Goal: Information Seeking & Learning: Compare options

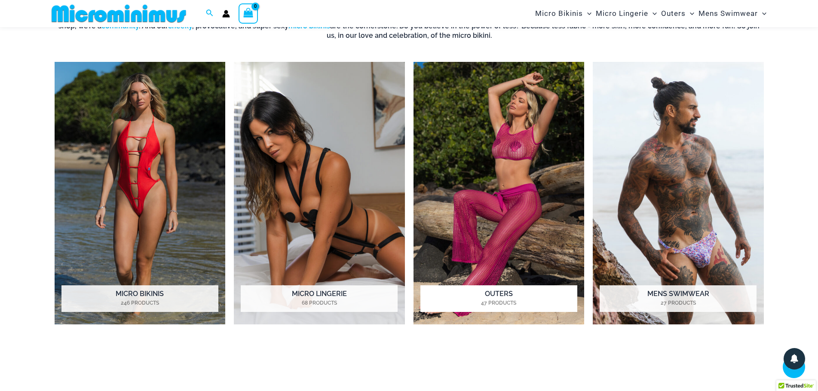
scroll to position [724, 0]
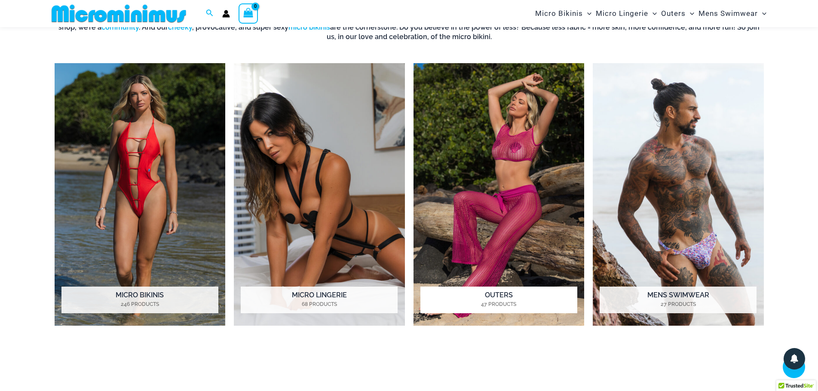
click at [521, 212] on img "Visit product category Outers" at bounding box center [498, 194] width 171 height 263
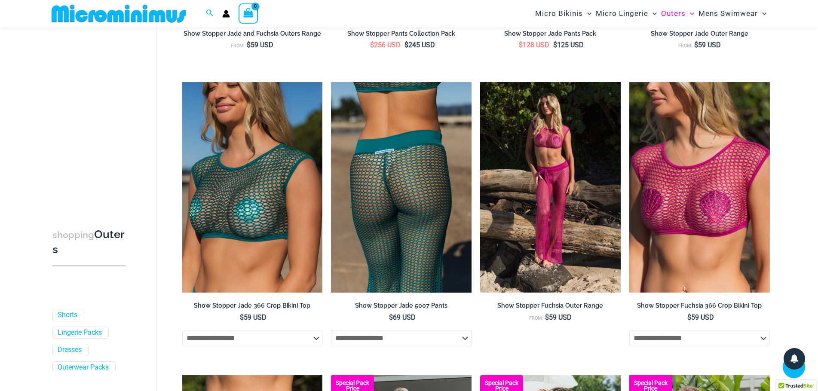
scroll to position [338, 0]
click at [369, 176] on img at bounding box center [401, 187] width 141 height 211
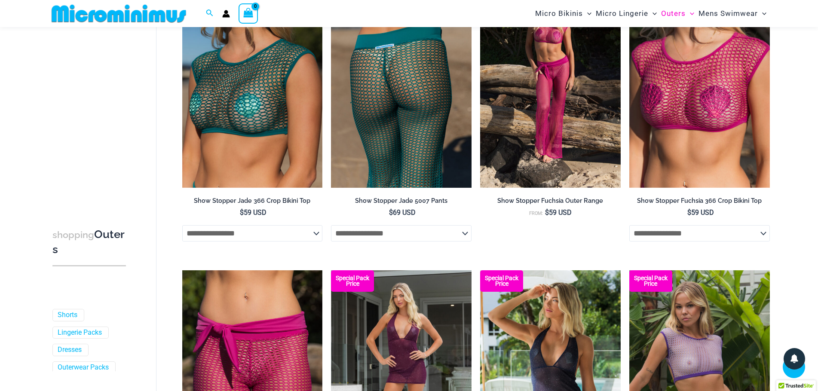
scroll to position [553, 0]
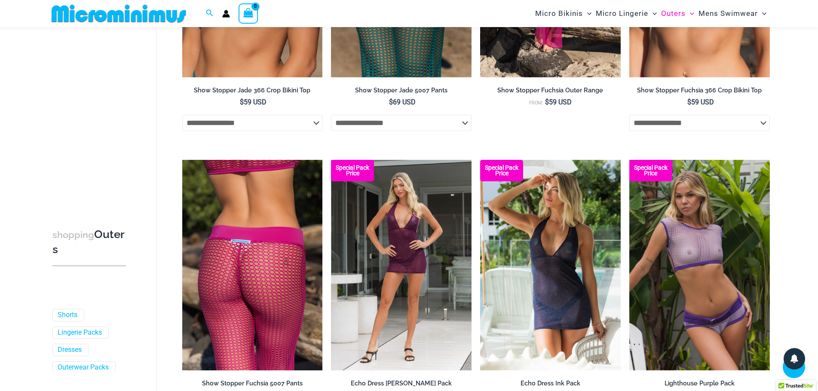
click at [310, 230] on img at bounding box center [252, 265] width 141 height 211
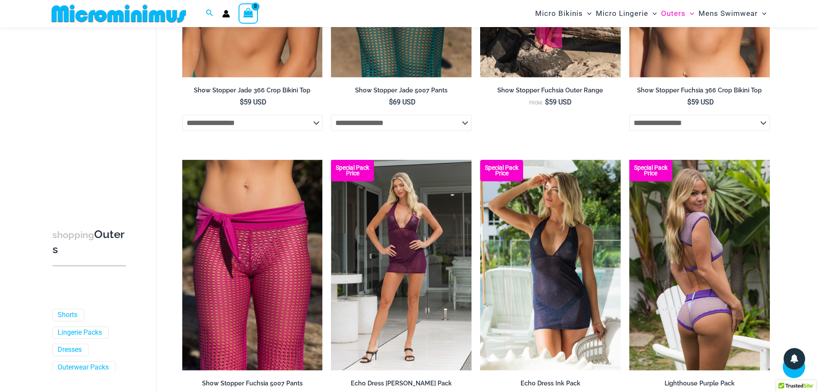
click at [647, 207] on img at bounding box center [699, 265] width 141 height 211
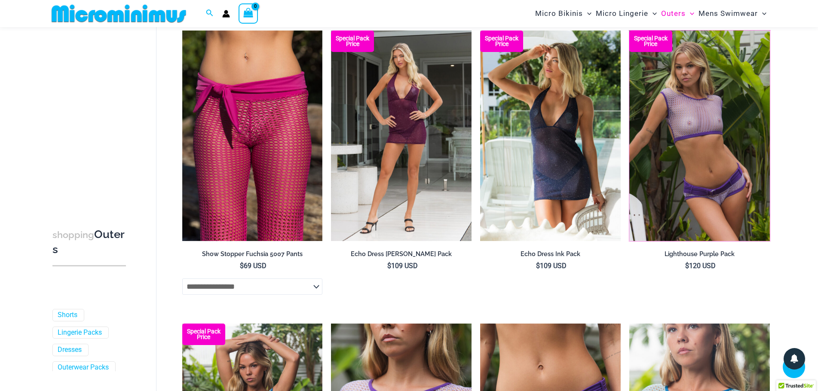
scroll to position [811, 0]
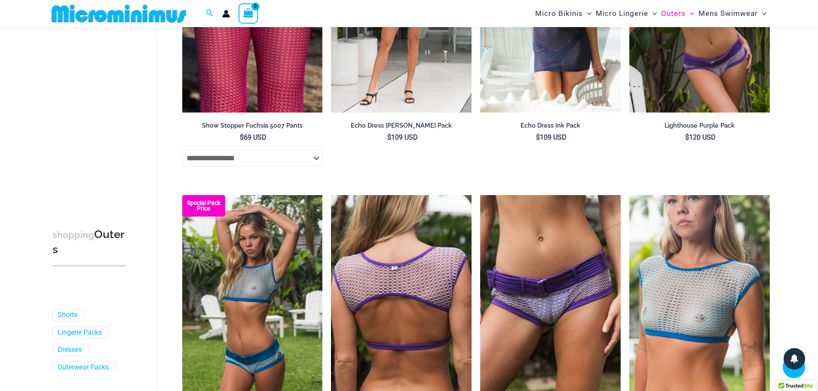
click at [379, 306] on img at bounding box center [401, 300] width 141 height 211
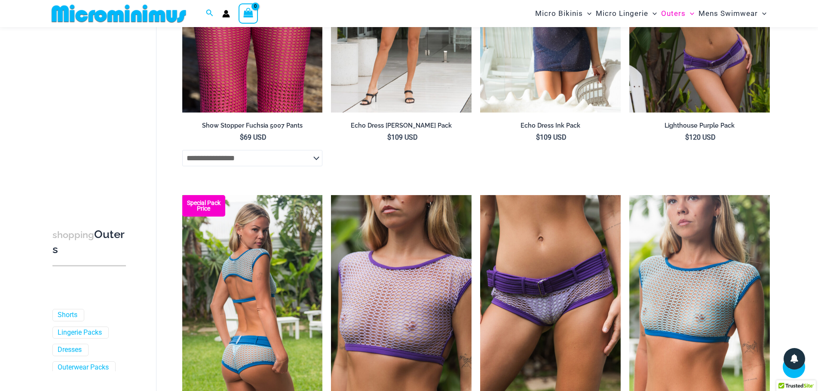
click at [241, 326] on img at bounding box center [252, 300] width 141 height 211
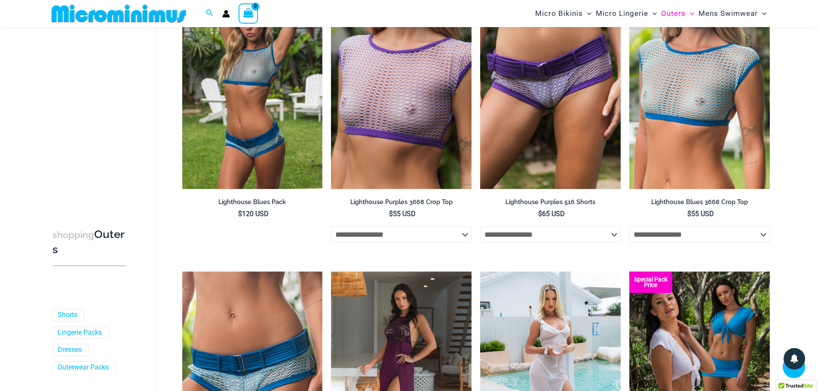
scroll to position [1026, 0]
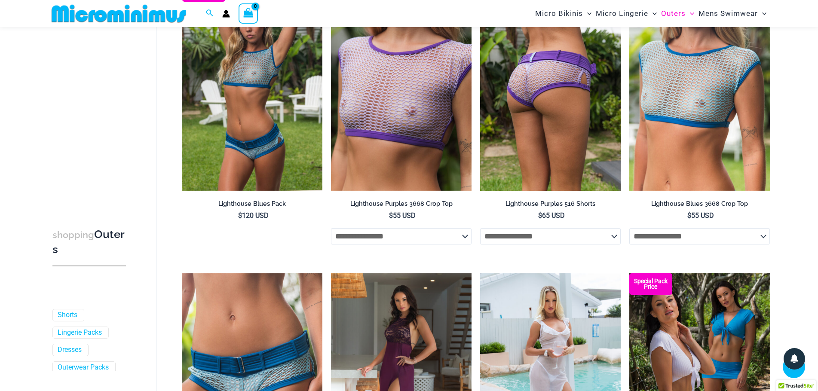
click at [551, 142] on img at bounding box center [550, 85] width 141 height 211
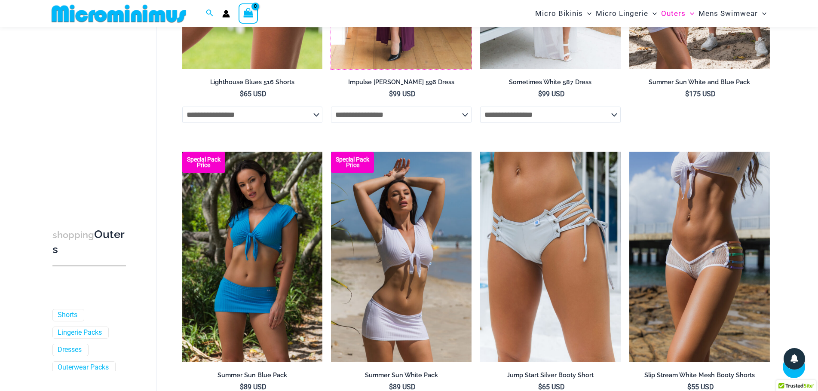
scroll to position [1455, 0]
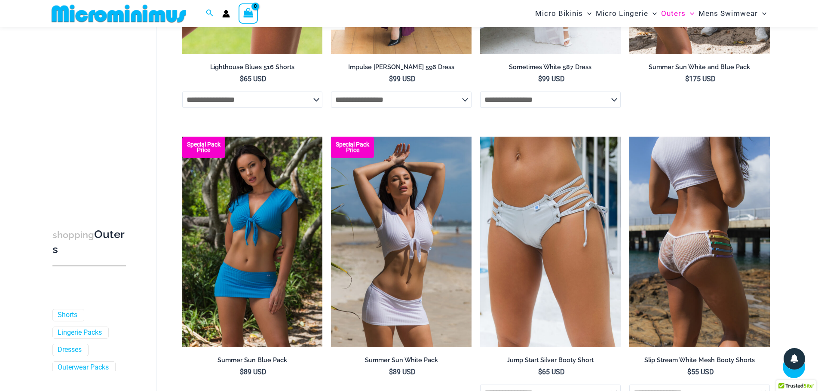
click at [702, 237] on img at bounding box center [699, 242] width 141 height 211
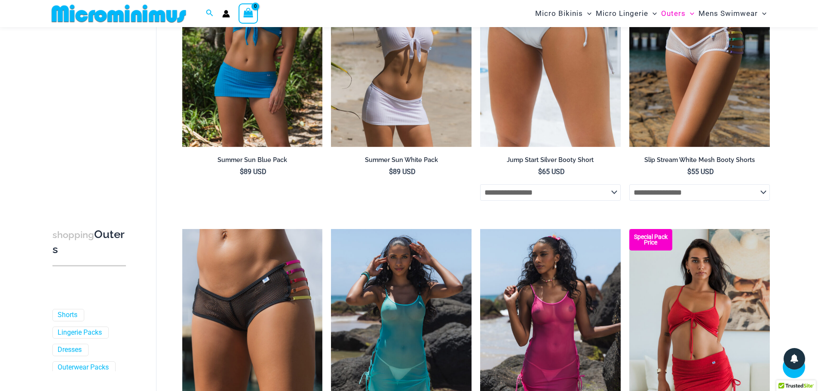
scroll to position [1799, 0]
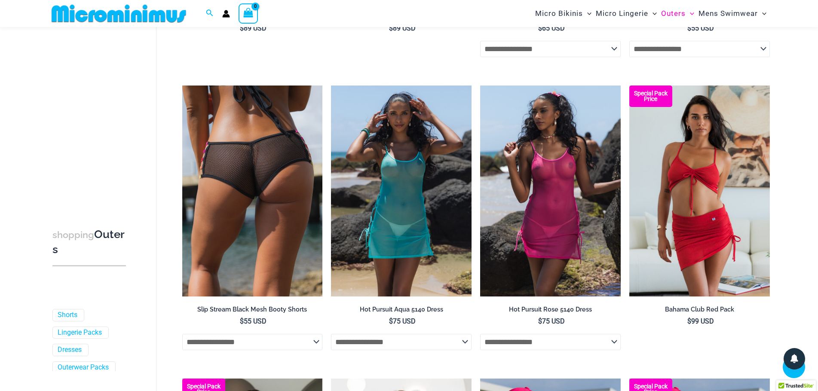
click at [280, 213] on img at bounding box center [252, 191] width 141 height 211
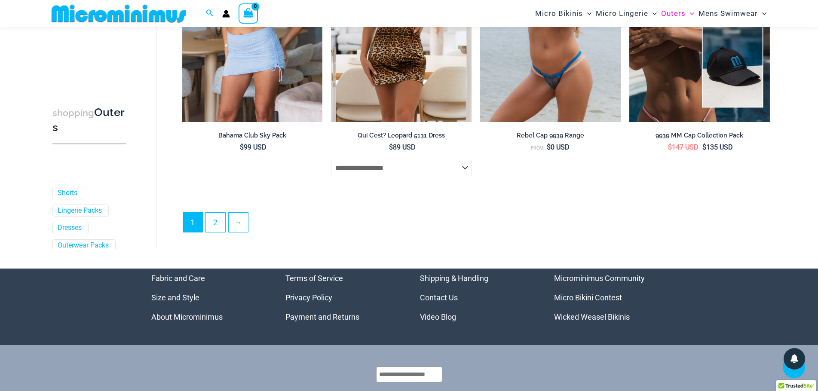
scroll to position [2343, 0]
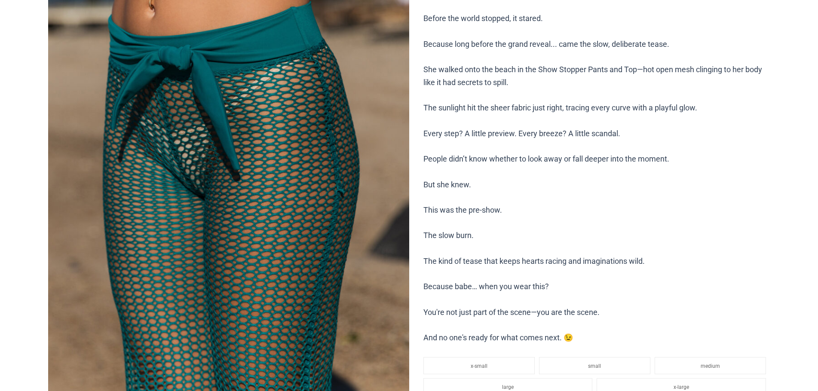
scroll to position [512, 0]
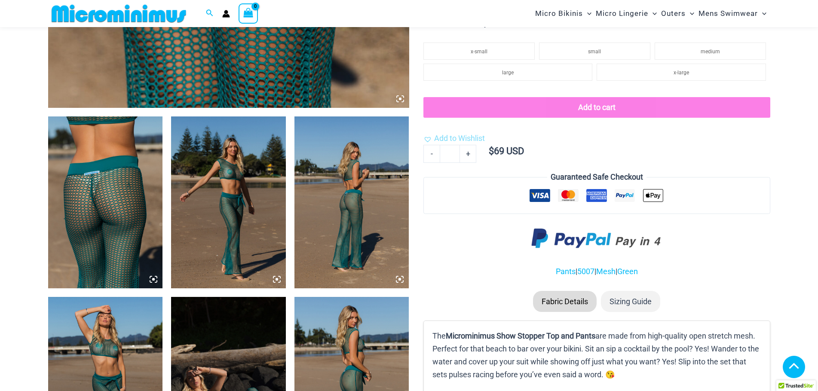
drag, startPoint x: 145, startPoint y: 222, endPoint x: 144, endPoint y: 227, distance: 5.6
click at [144, 222] on img at bounding box center [105, 202] width 115 height 172
click at [152, 280] on icon at bounding box center [154, 280] width 8 height 8
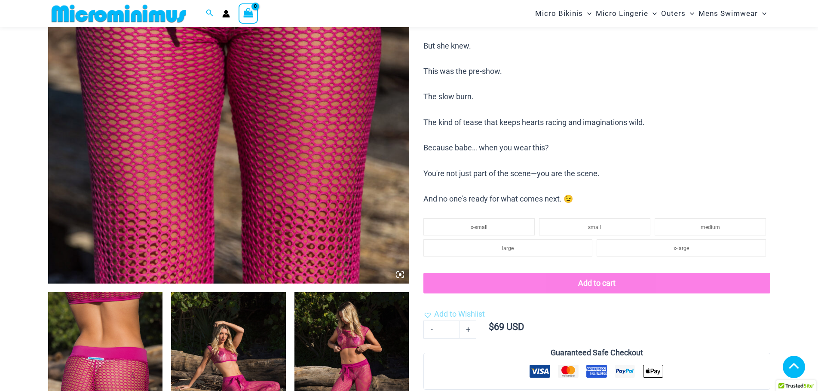
scroll to position [508, 0]
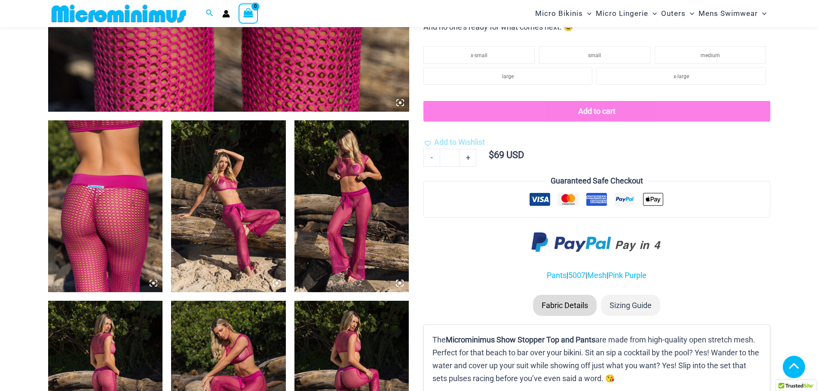
click at [400, 283] on icon at bounding box center [399, 283] width 3 height 3
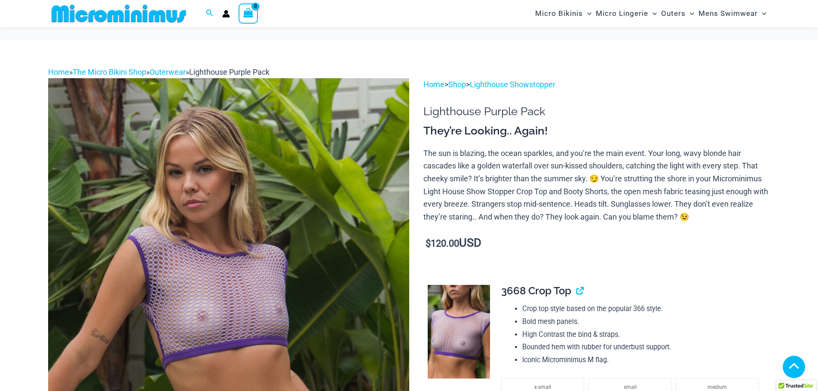
scroll to position [251, 0]
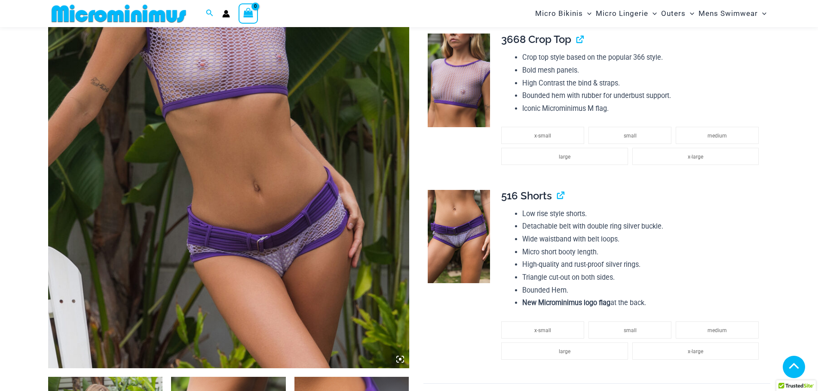
click at [400, 359] on icon at bounding box center [400, 359] width 3 height 3
click at [398, 356] on icon at bounding box center [398, 357] width 2 height 2
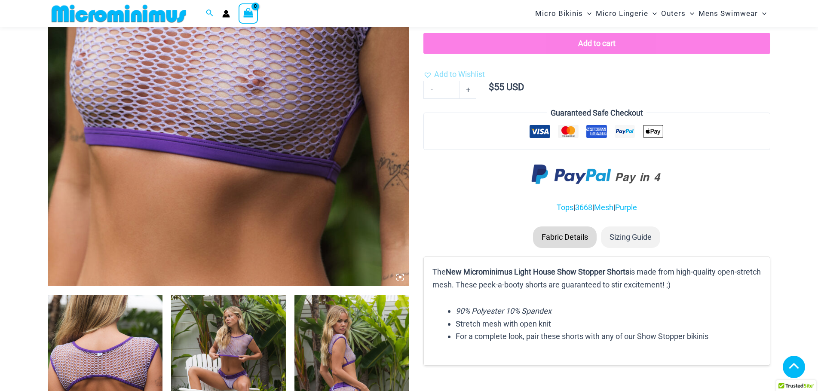
scroll to position [337, 0]
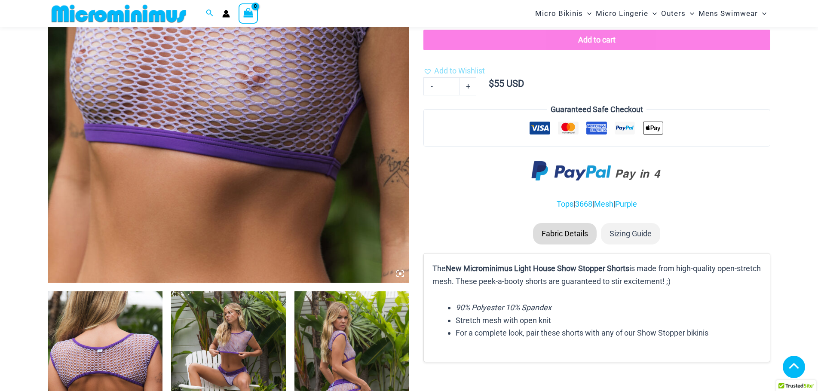
click at [397, 275] on icon at bounding box center [400, 274] width 8 height 8
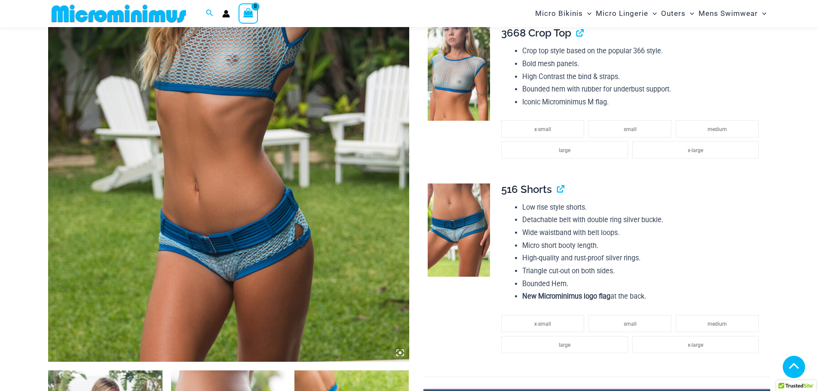
scroll to position [387, 0]
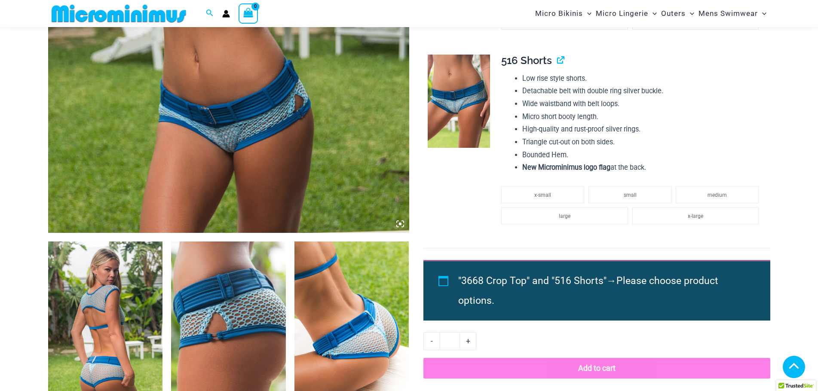
click at [402, 226] on icon at bounding box center [400, 224] width 8 height 8
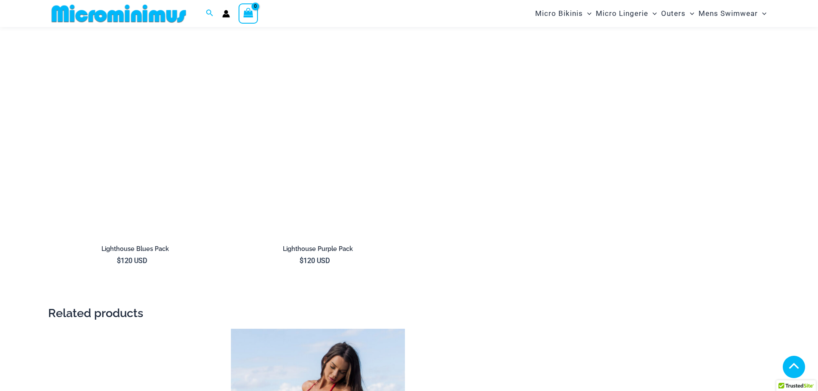
scroll to position [1159, 0]
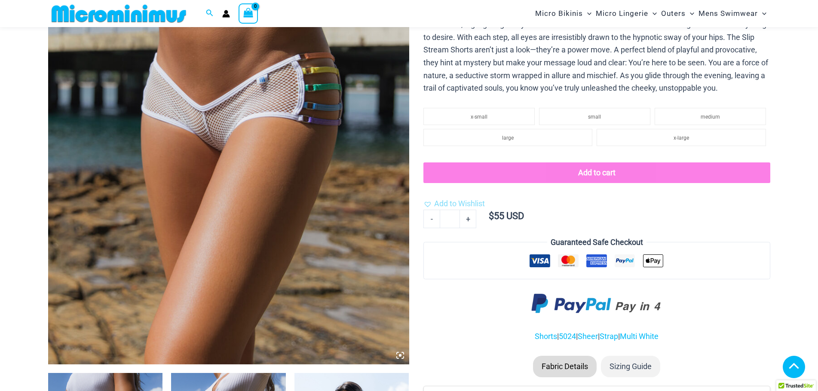
scroll to position [427, 0]
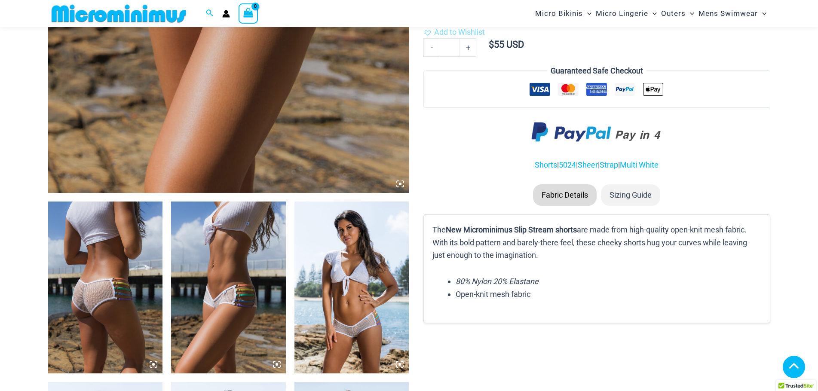
click at [384, 283] on img at bounding box center [351, 288] width 115 height 172
click at [401, 362] on icon at bounding box center [400, 365] width 8 height 8
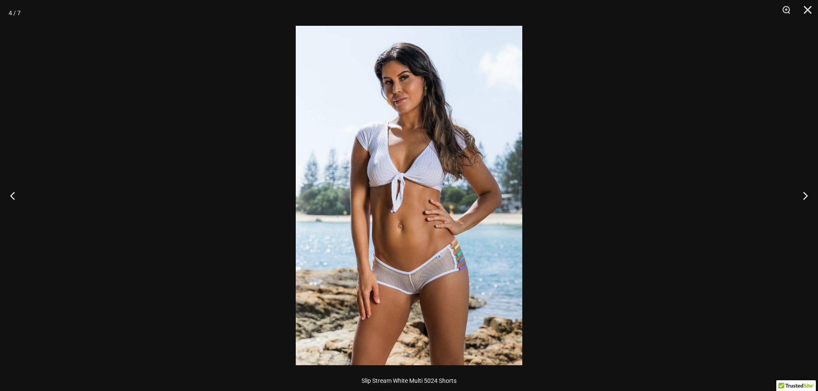
click at [433, 300] on img at bounding box center [409, 196] width 227 height 340
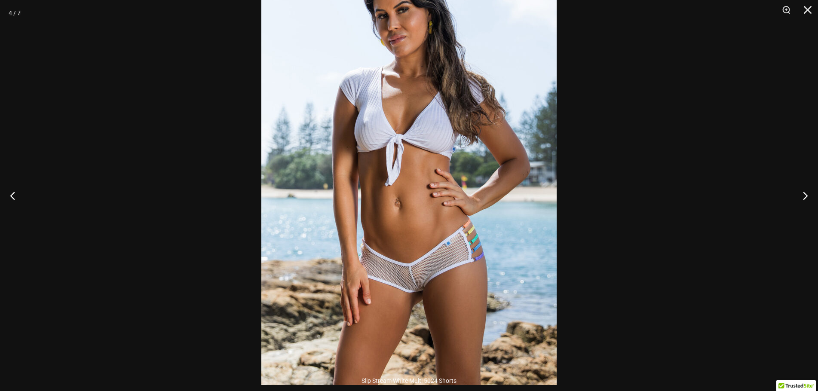
click at [433, 300] on img at bounding box center [408, 163] width 295 height 443
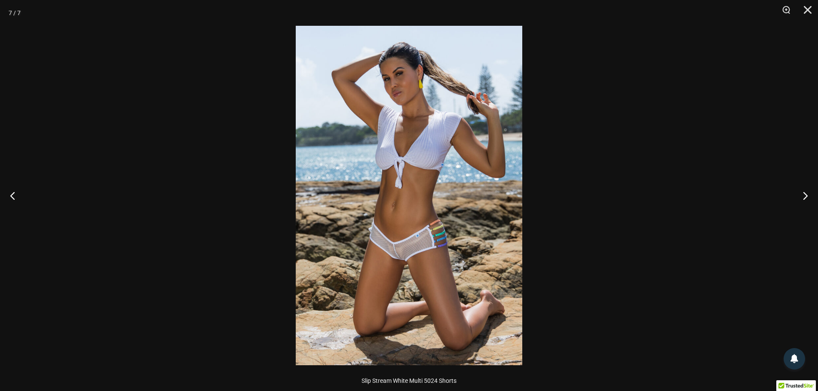
click at [429, 273] on img at bounding box center [409, 196] width 227 height 340
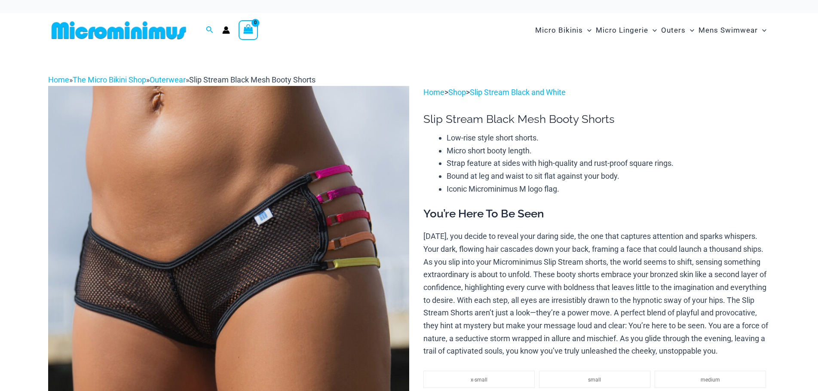
click at [298, 245] on img at bounding box center [228, 357] width 361 height 542
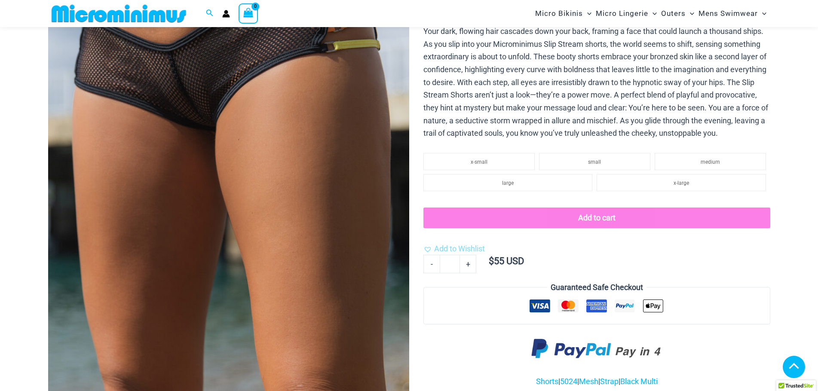
scroll to position [337, 0]
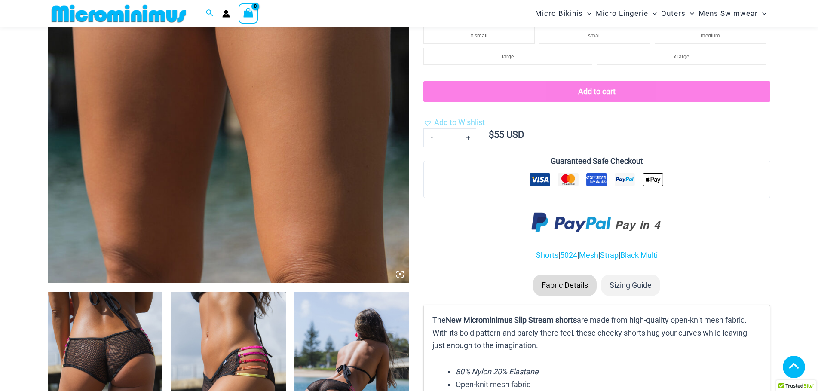
click at [403, 274] on icon at bounding box center [400, 274] width 8 height 8
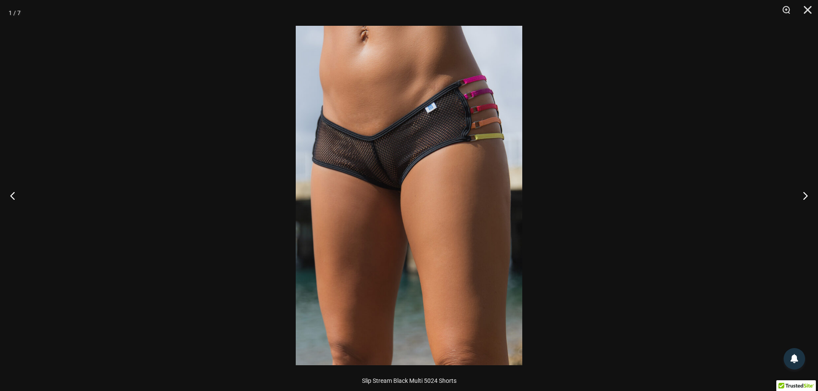
click at [402, 224] on img at bounding box center [409, 196] width 227 height 340
